Goal: Find specific page/section: Find specific page/section

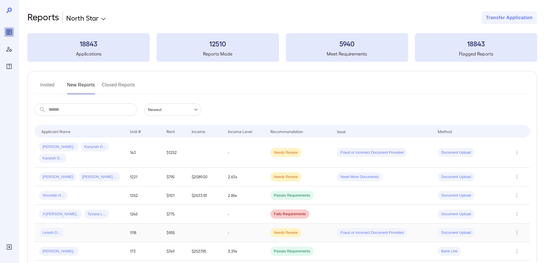
click at [80, 241] on td "Leseth D..." at bounding box center [80, 232] width 91 height 19
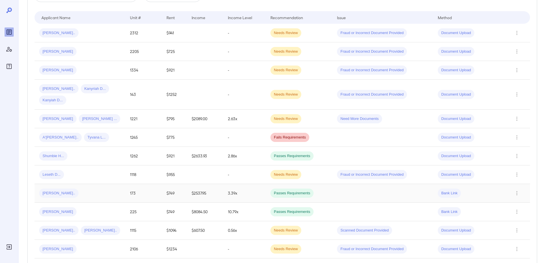
scroll to position [114, 0]
click at [76, 174] on div "Leseth D..." at bounding box center [80, 173] width 82 height 9
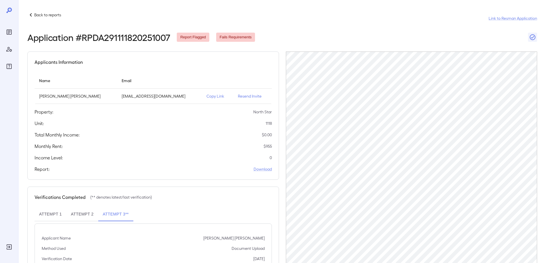
click at [207, 95] on p "Copy Link" at bounding box center [218, 96] width 22 height 6
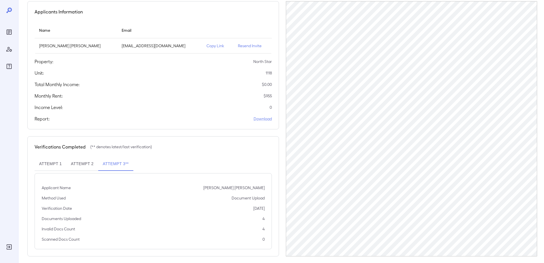
scroll to position [55, 0]
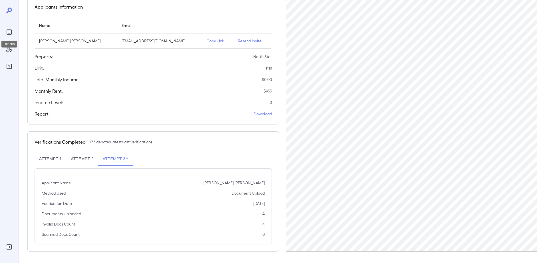
click at [11, 31] on icon "Reports" at bounding box center [9, 31] width 5 height 5
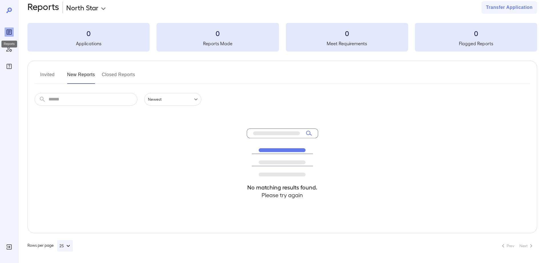
scroll to position [10, 0]
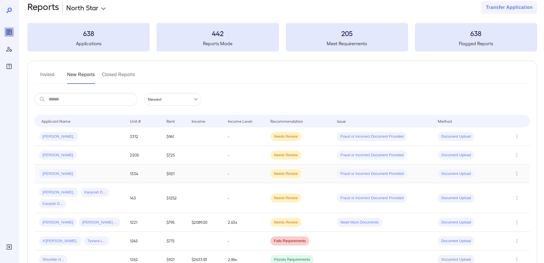
click at [93, 169] on div "Robert R..." at bounding box center [80, 173] width 82 height 9
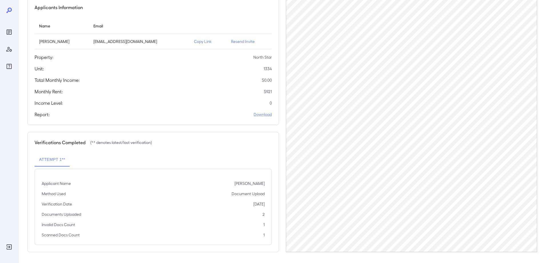
scroll to position [55, 0]
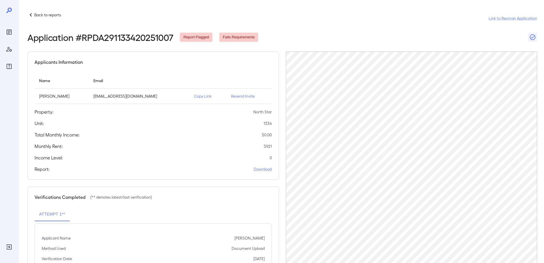
scroll to position [55, 0]
click at [11, 33] on icon "Reports" at bounding box center [9, 32] width 7 height 7
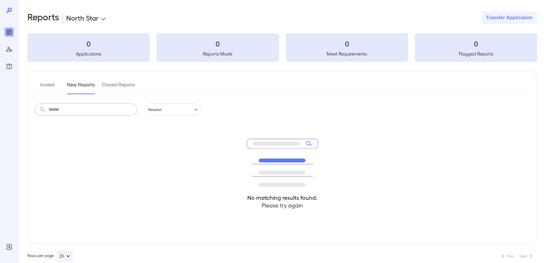
click at [85, 114] on input "text" at bounding box center [93, 109] width 89 height 13
click at [8, 243] on icon "Log Out" at bounding box center [9, 246] width 7 height 7
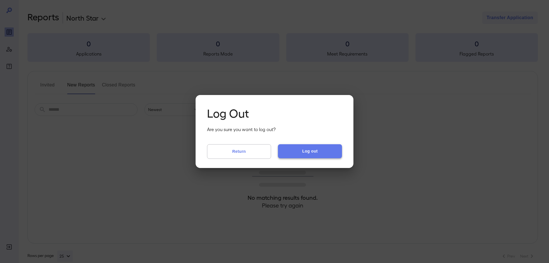
click at [292, 153] on button "Log out" at bounding box center [310, 151] width 64 height 14
